Goal: Information Seeking & Learning: Learn about a topic

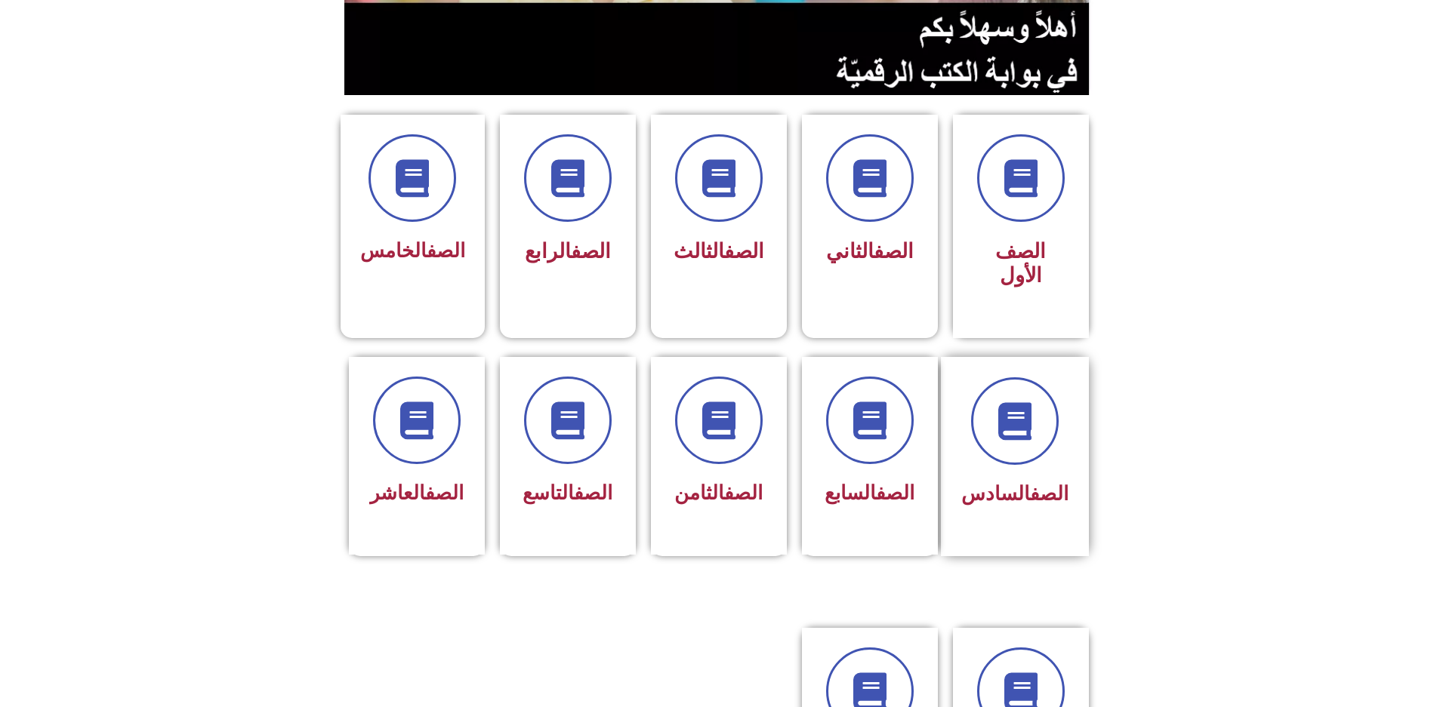
scroll to position [378, 0]
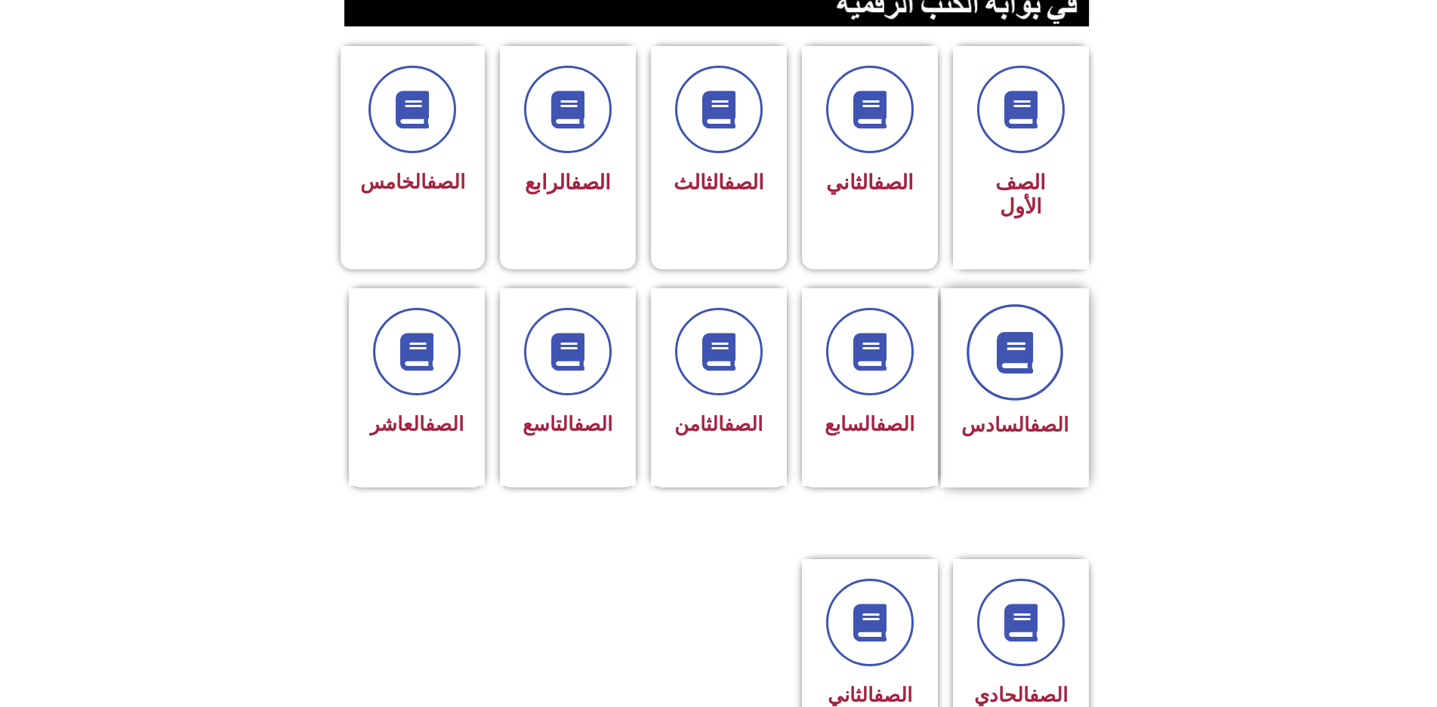
click at [1009, 331] on icon at bounding box center [1015, 352] width 42 height 42
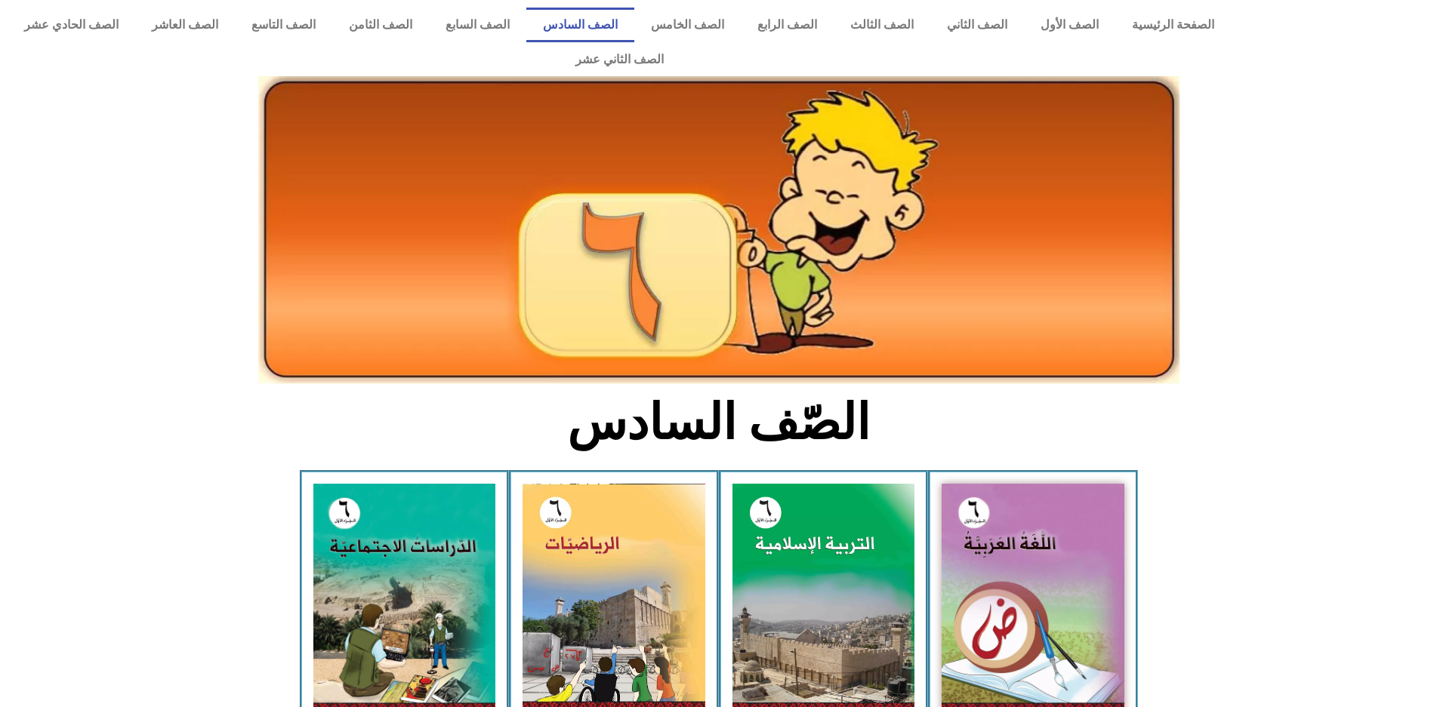
scroll to position [76, 0]
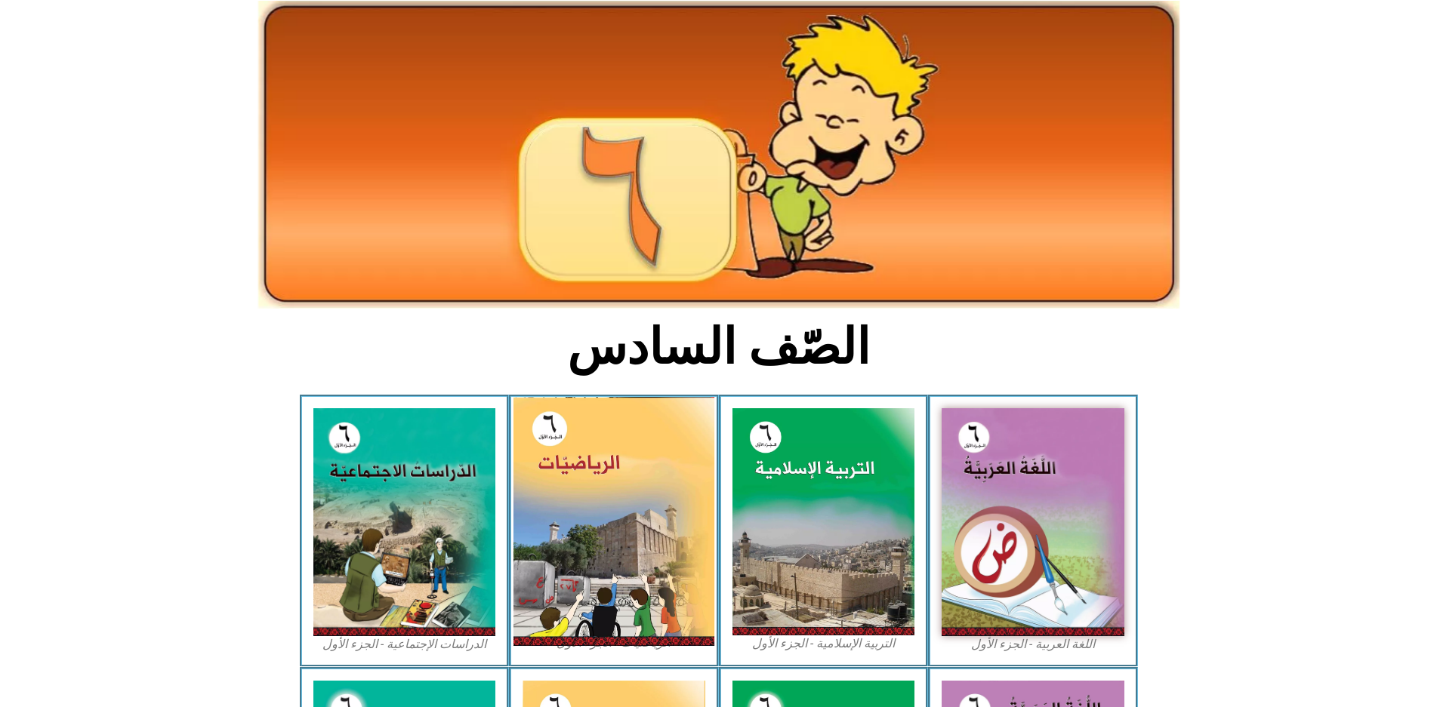
click at [593, 465] on img at bounding box center [613, 521] width 201 height 249
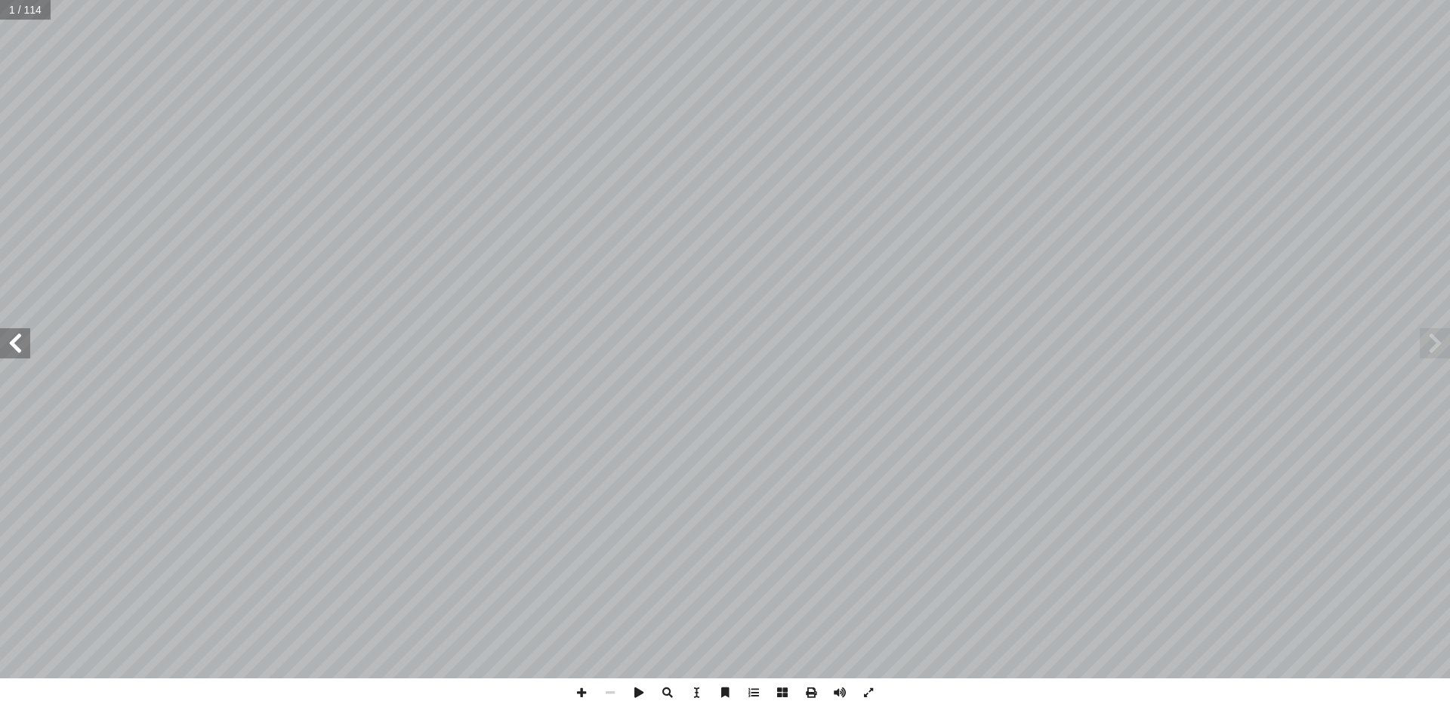
click at [17, 339] on span at bounding box center [15, 343] width 30 height 30
click at [17, 338] on span at bounding box center [15, 343] width 30 height 30
click at [17, 335] on span at bounding box center [15, 343] width 30 height 30
click at [14, 333] on span at bounding box center [15, 343] width 30 height 30
click at [578, 701] on span at bounding box center [581, 693] width 29 height 29
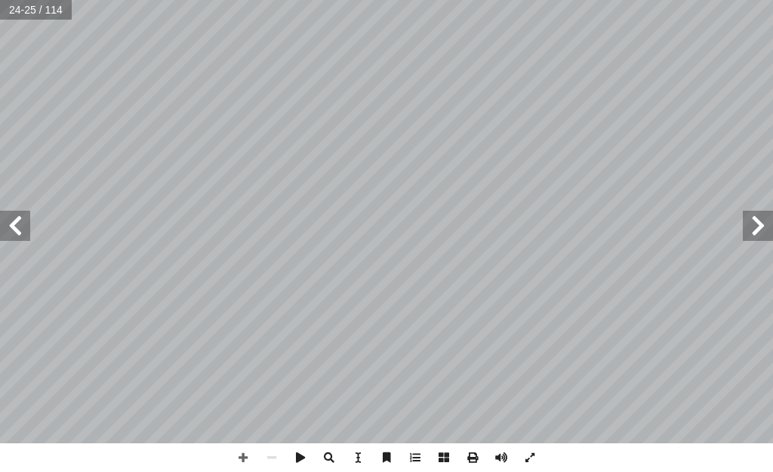
click at [754, 227] on span at bounding box center [758, 226] width 30 height 30
click at [237, 453] on span at bounding box center [243, 457] width 29 height 29
click at [13, 227] on span at bounding box center [15, 226] width 30 height 30
drag, startPoint x: 27, startPoint y: 232, endPoint x: 23, endPoint y: 215, distance: 17.0
click at [23, 215] on span at bounding box center [15, 226] width 30 height 30
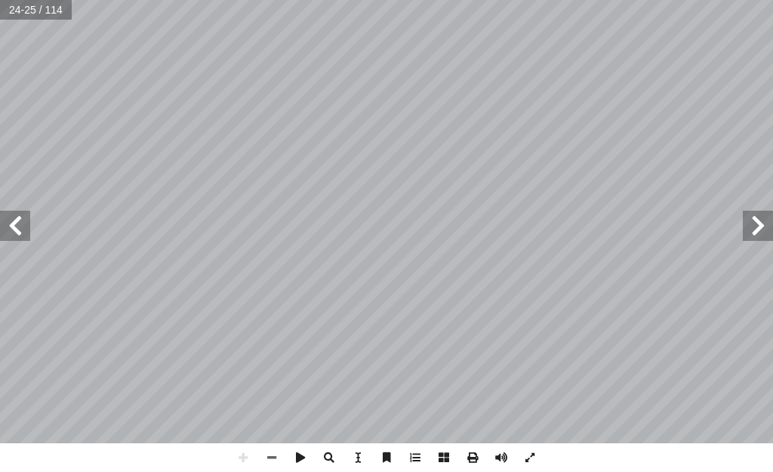
click at [17, 231] on span at bounding box center [15, 226] width 30 height 30
click at [273, 451] on span at bounding box center [271, 457] width 29 height 29
drag, startPoint x: 273, startPoint y: 451, endPoint x: 258, endPoint y: 453, distance: 14.4
click at [259, 453] on span at bounding box center [271, 457] width 29 height 29
click at [238, 458] on span at bounding box center [243, 457] width 29 height 29
